Goal: Information Seeking & Learning: Compare options

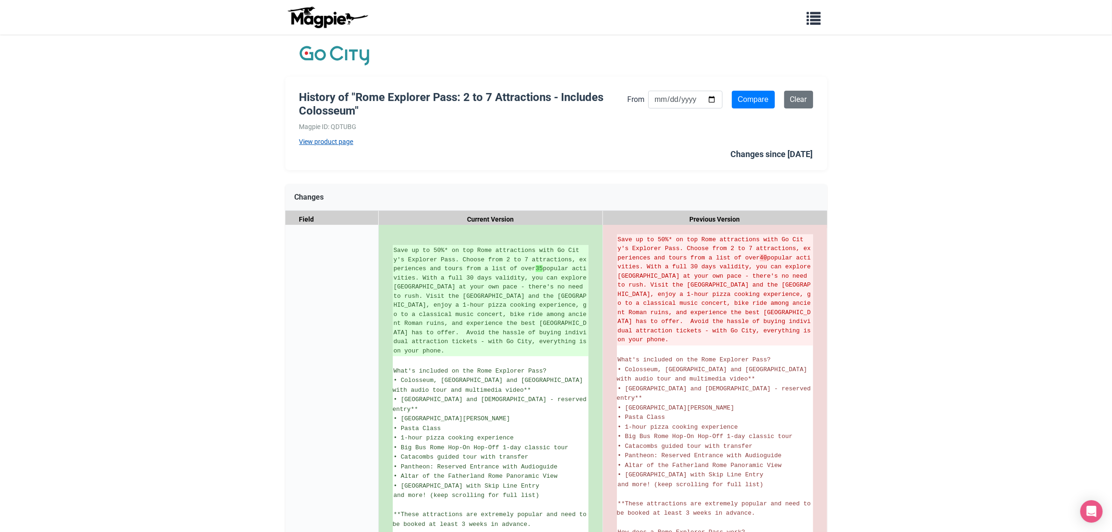
click at [347, 136] on link "View product page" at bounding box center [463, 141] width 328 height 10
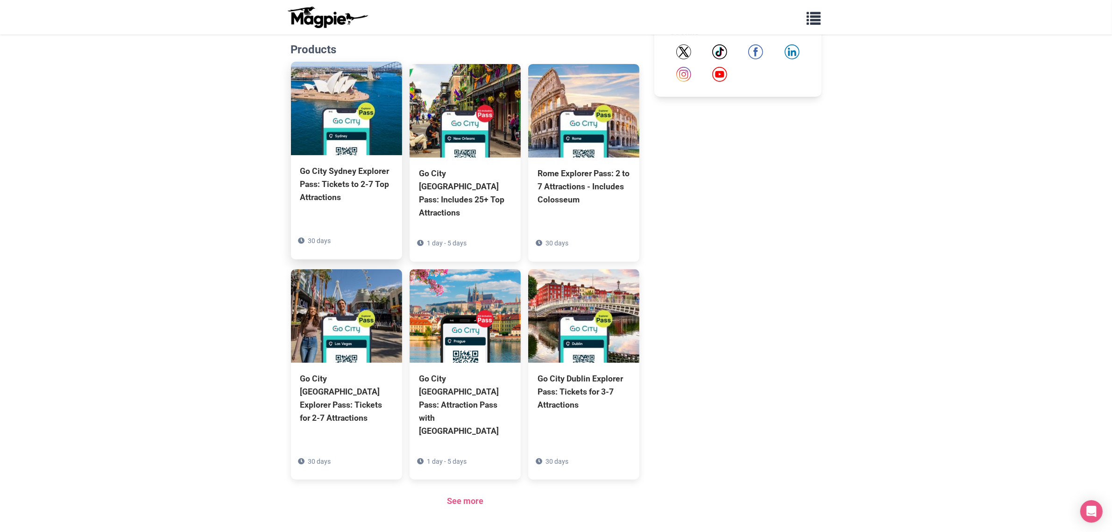
scroll to position [532, 0]
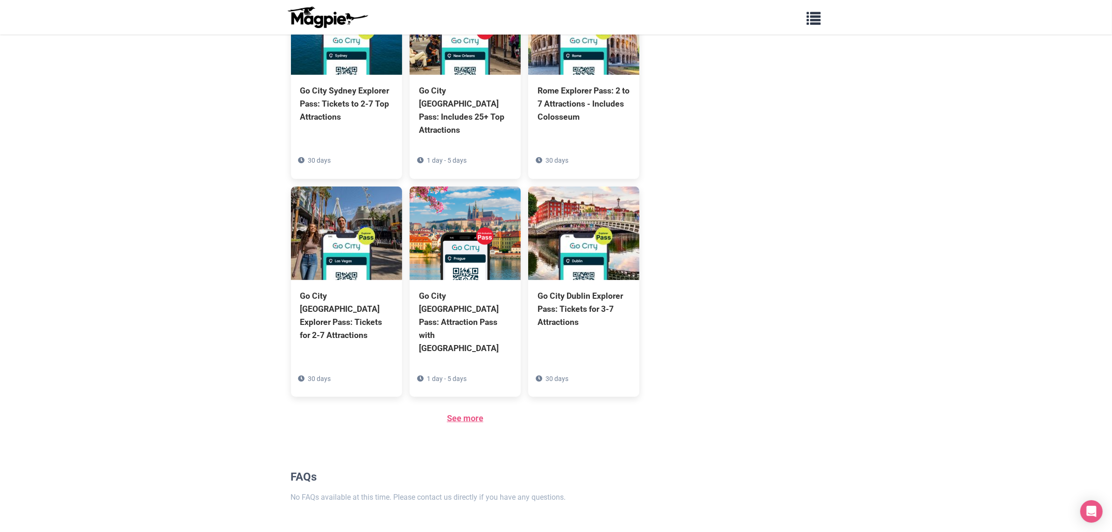
click at [476, 413] on link "See more" at bounding box center [465, 418] width 36 height 10
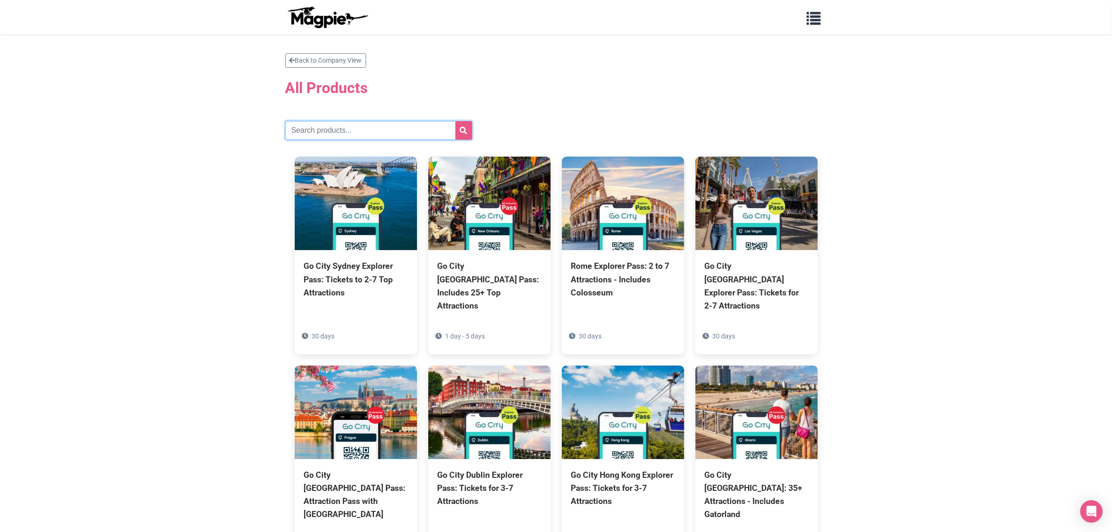
click at [371, 127] on input "text" at bounding box center [378, 130] width 187 height 19
type input "[US_STATE]"
click at [455, 121] on button "submit" at bounding box center [463, 130] width 17 height 19
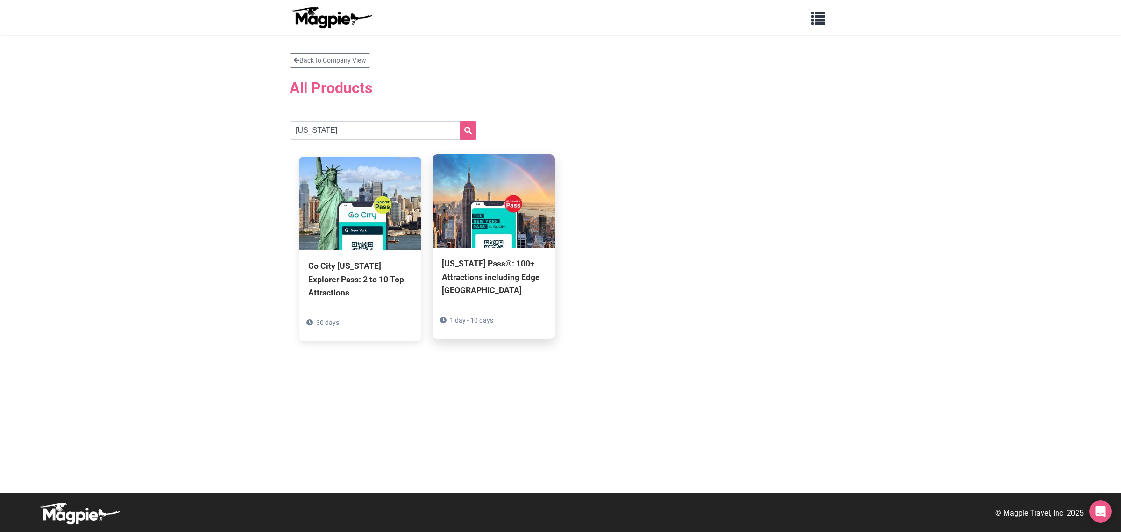
click at [478, 283] on div "[US_STATE] Pass®: 100+ Attractions including Edge [GEOGRAPHIC_DATA]" at bounding box center [494, 276] width 104 height 39
